Goal: Communication & Community: Answer question/provide support

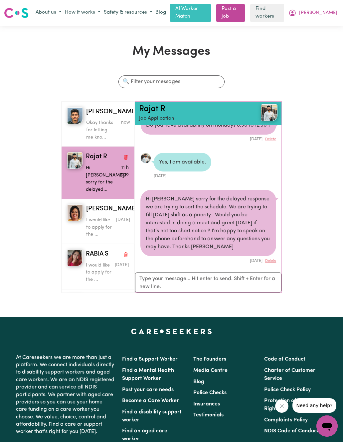
click at [77, 136] on div "button" at bounding box center [75, 124] width 16 height 34
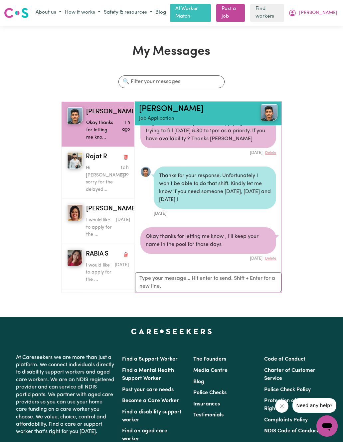
click at [69, 221] on img "button" at bounding box center [75, 212] width 16 height 17
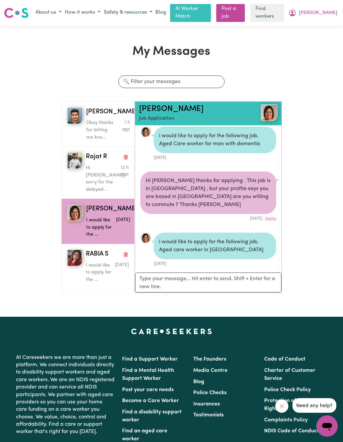
click at [245, 12] on link "Post a job" at bounding box center [230, 13] width 29 height 18
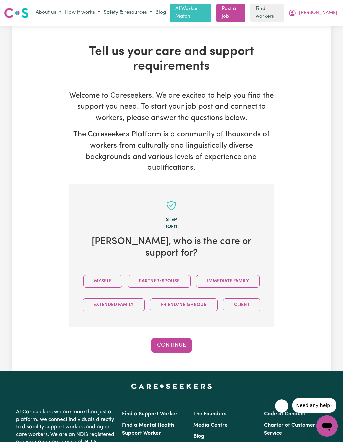
click at [329, 11] on span "[PERSON_NAME]" at bounding box center [318, 12] width 38 height 7
click at [279, 103] on div "Tell us your care and support requirements Welcome to Careseekers. We are excit…" at bounding box center [171, 199] width 319 height 309
click at [335, 9] on span "[PERSON_NAME]" at bounding box center [318, 12] width 38 height 7
click at [314, 26] on link "My Dashboard" at bounding box center [312, 26] width 53 height 13
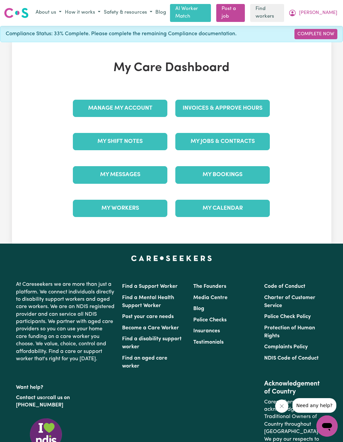
click at [87, 170] on link "My Messages" at bounding box center [120, 174] width 94 height 17
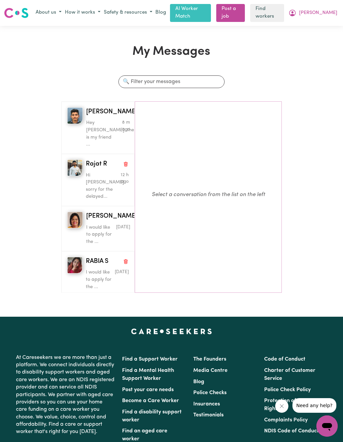
click at [74, 183] on div "button" at bounding box center [74, 180] width 15 height 41
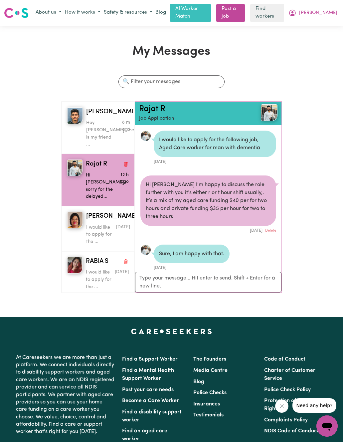
click at [323, 202] on div "My Messages Search conversations [PERSON_NAME] Hey [PERSON_NAME]..there is my f…" at bounding box center [171, 172] width 343 height 254
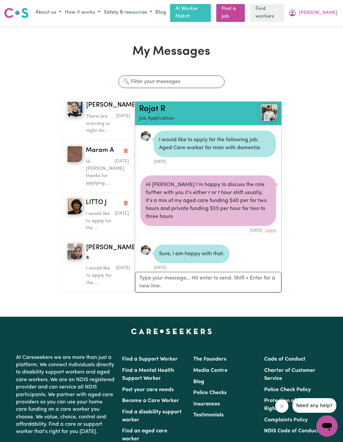
scroll to position [531, 0]
click at [325, 98] on div "My Messages Search conversations [PERSON_NAME] Hey [PERSON_NAME]..there is my f…" at bounding box center [171, 172] width 343 height 254
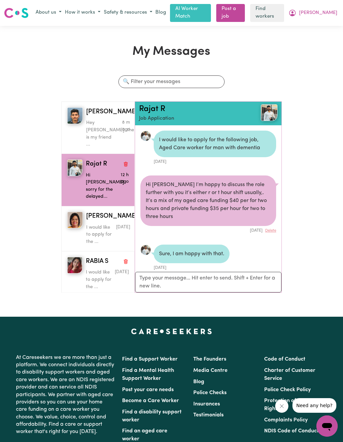
scroll to position [0, 0]
click at [328, 54] on div "My Messages Search conversations [PERSON_NAME] Hey [PERSON_NAME]..there is my f…" at bounding box center [171, 172] width 343 height 254
